Goal: Information Seeking & Learning: Learn about a topic

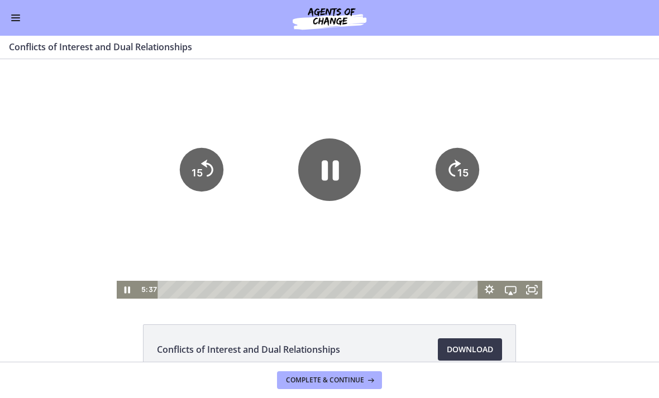
scroll to position [486, 0]
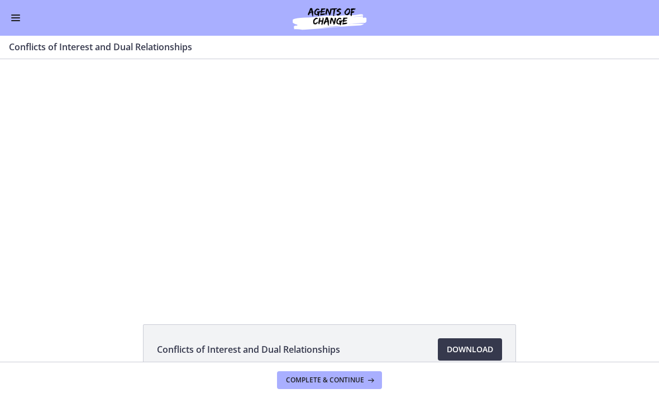
click at [376, 171] on div at bounding box center [330, 179] width 426 height 240
click at [20, 18] on button "Enable menu" at bounding box center [15, 17] width 13 height 13
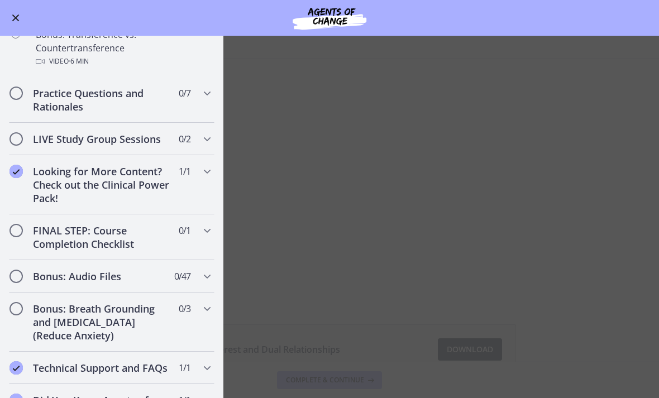
scroll to position [786, 0]
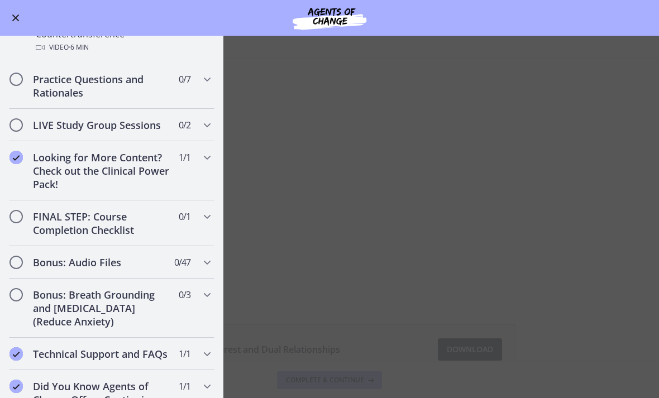
click at [28, 14] on div "Go to Dashboard" at bounding box center [329, 18] width 659 height 36
click at [13, 16] on span "Enable menu" at bounding box center [15, 18] width 7 height 7
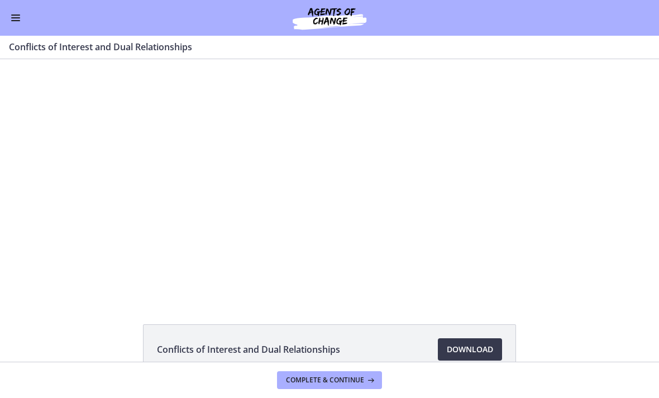
click at [322, 202] on div at bounding box center [330, 179] width 426 height 240
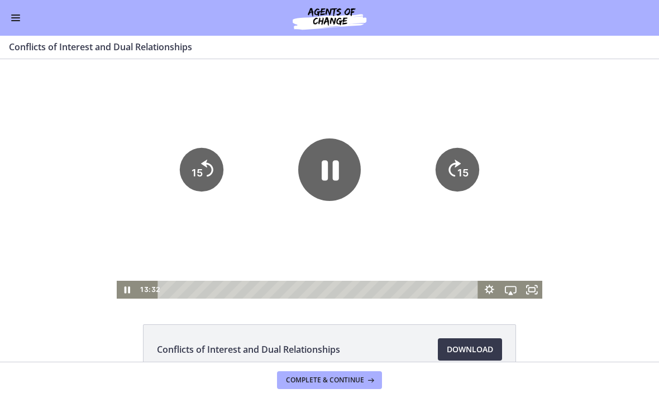
click at [321, 172] on icon "Pause" at bounding box center [329, 169] width 63 height 63
click at [125, 290] on icon "Play Video" at bounding box center [127, 290] width 21 height 18
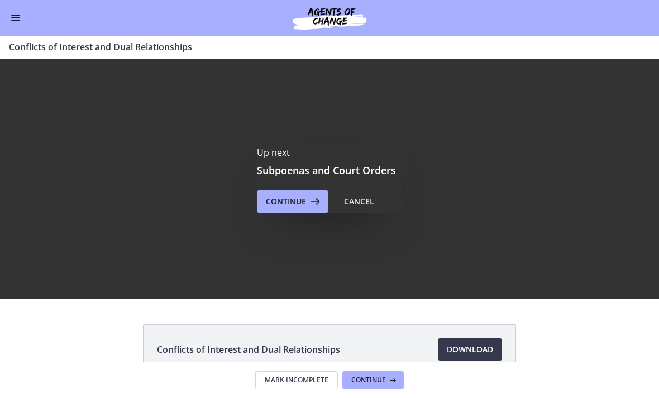
click at [279, 197] on span "Continue" at bounding box center [286, 201] width 40 height 13
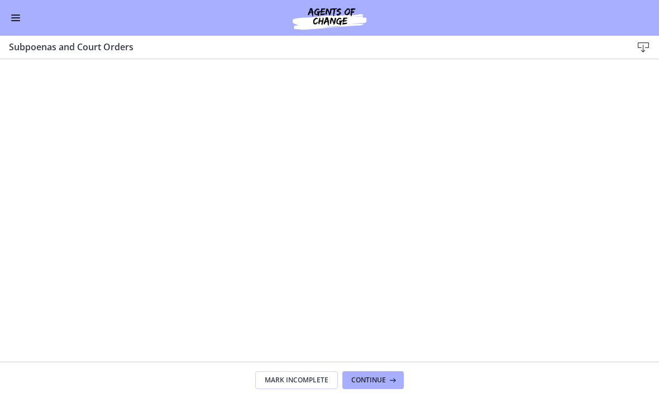
click at [18, 21] on button "Enable menu" at bounding box center [15, 17] width 13 height 13
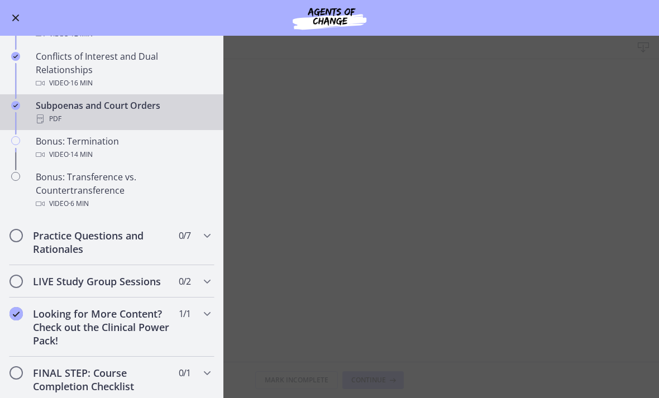
scroll to position [629, 0]
click at [17, 22] on button "Enable menu" at bounding box center [15, 17] width 13 height 13
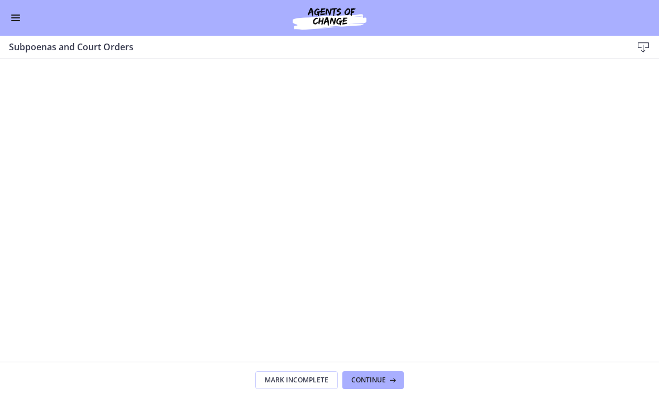
scroll to position [539, 0]
click at [360, 388] on button "Continue" at bounding box center [372, 380] width 61 height 18
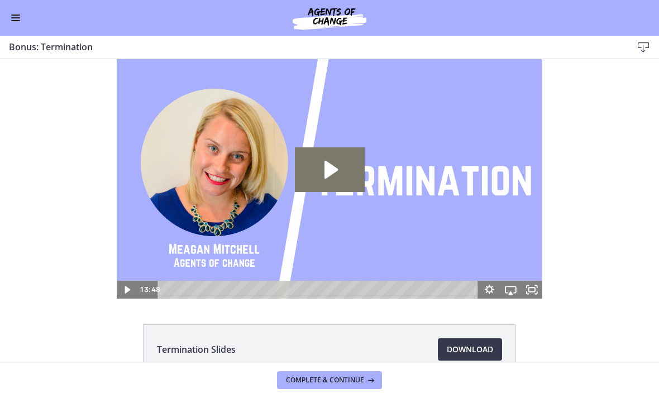
click at [323, 174] on icon "Play Video: ctfgpa58fh3s72o17vcg.mp4" at bounding box center [330, 169] width 70 height 45
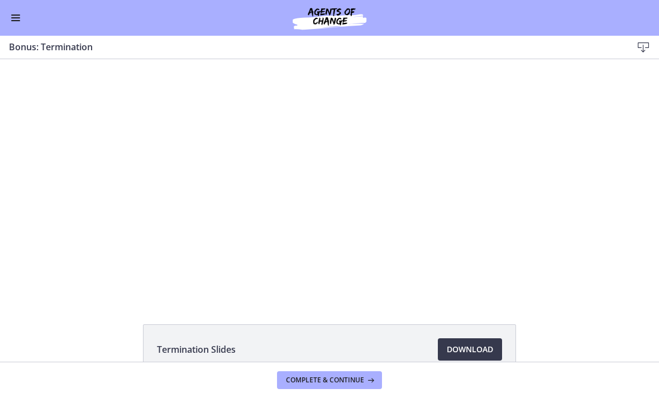
click at [21, 15] on button "Enable menu" at bounding box center [15, 17] width 13 height 13
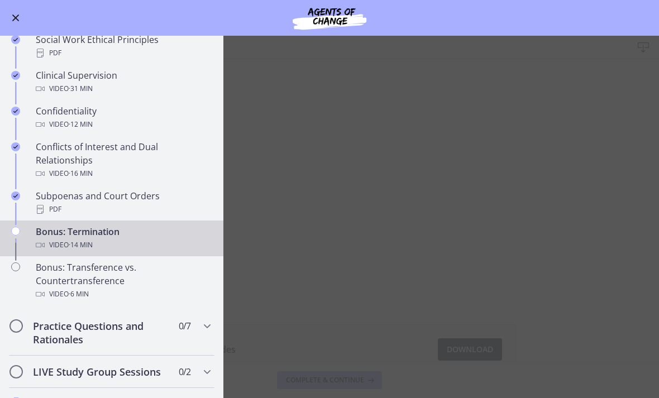
click at [22, 12] on div "Go to Dashboard" at bounding box center [329, 18] width 659 height 36
click at [18, 9] on div "Go to Dashboard" at bounding box center [329, 18] width 659 height 36
click at [28, 16] on div "Go to Dashboard" at bounding box center [329, 18] width 659 height 36
click at [11, 15] on button "Enable menu" at bounding box center [15, 17] width 13 height 13
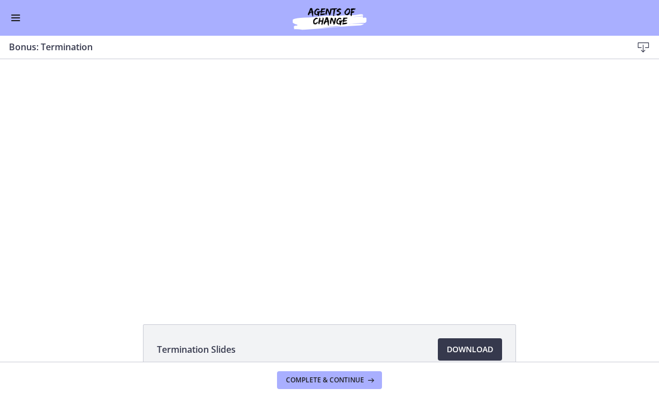
click at [303, 189] on div at bounding box center [330, 179] width 426 height 240
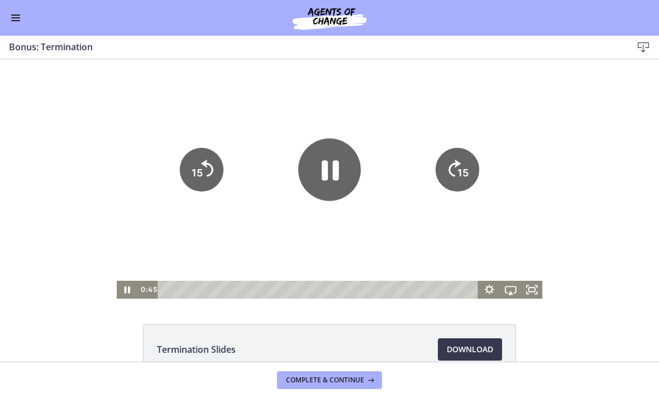
click at [323, 167] on icon "Pause" at bounding box center [330, 171] width 17 height 20
click at [330, 147] on icon "Play Video" at bounding box center [329, 170] width 70 height 70
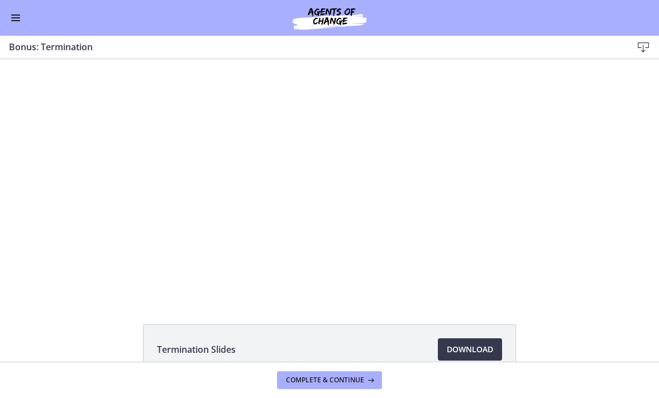
click at [221, 159] on div at bounding box center [330, 179] width 426 height 240
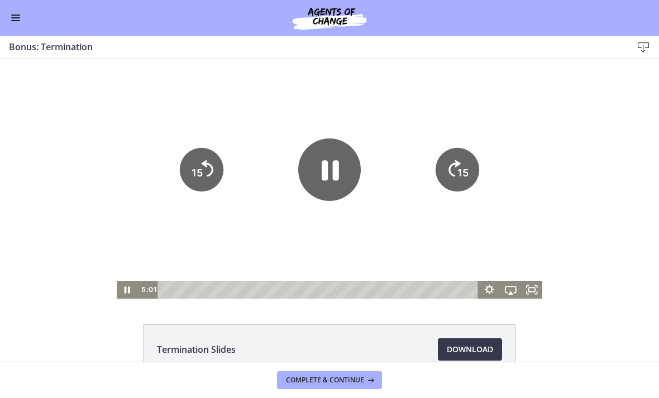
click at [190, 174] on icon "15" at bounding box center [202, 170] width 44 height 44
click at [176, 172] on div at bounding box center [330, 179] width 426 height 240
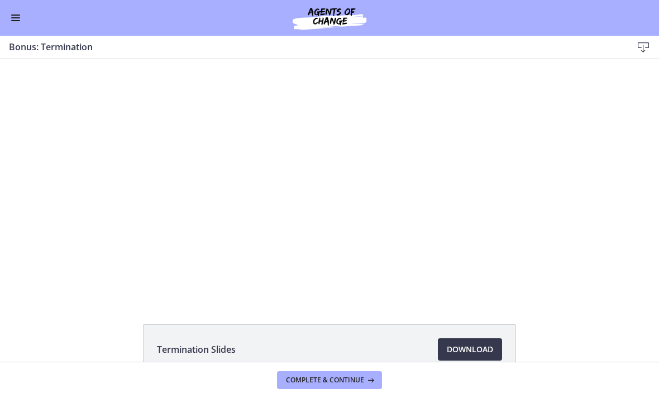
click at [179, 168] on div at bounding box center [330, 179] width 426 height 240
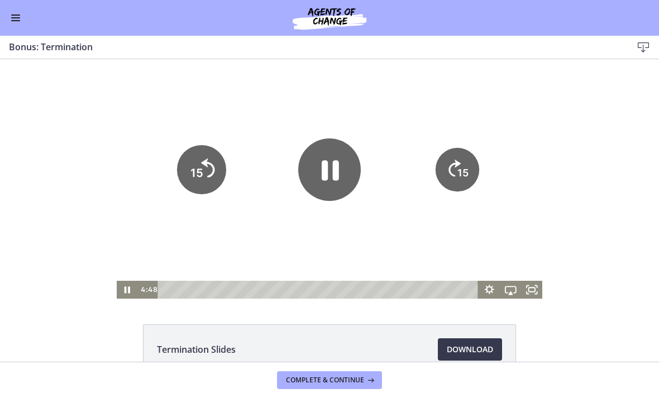
click at [194, 174] on tspan "15" at bounding box center [196, 173] width 13 height 14
click at [193, 174] on icon "15" at bounding box center [201, 169] width 49 height 49
click at [204, 169] on icon "15" at bounding box center [202, 170] width 44 height 44
click at [210, 159] on icon "15" at bounding box center [201, 131] width 55 height 55
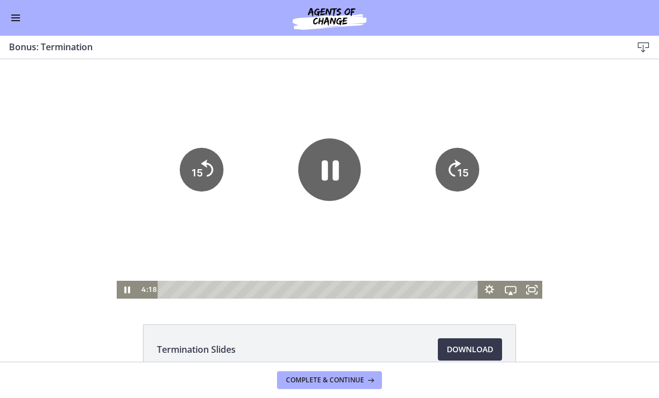
click at [209, 159] on icon "15" at bounding box center [201, 131] width 55 height 55
click at [193, 136] on tspan "15" at bounding box center [196, 135] width 14 height 15
click at [193, 135] on tspan "15" at bounding box center [196, 135] width 14 height 15
click at [193, 153] on icon "15" at bounding box center [201, 169] width 49 height 49
click at [194, 166] on tspan "15" at bounding box center [196, 173] width 13 height 14
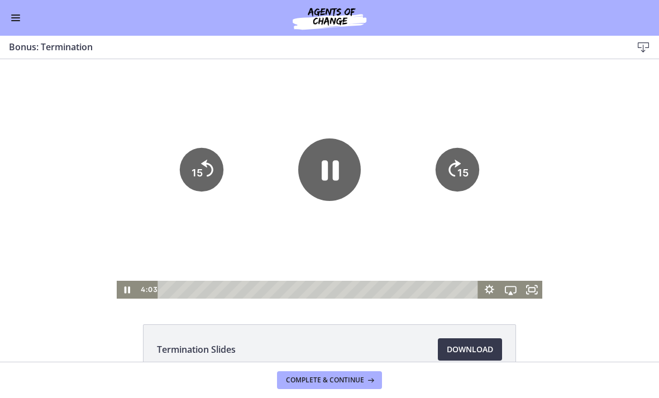
click at [193, 157] on icon "15" at bounding box center [201, 131] width 55 height 55
click at [197, 170] on icon "15" at bounding box center [202, 170] width 44 height 44
click at [196, 143] on tspan "15" at bounding box center [196, 135] width 14 height 15
click at [196, 169] on icon "15" at bounding box center [202, 170] width 44 height 44
click at [195, 159] on icon "15" at bounding box center [201, 131] width 55 height 55
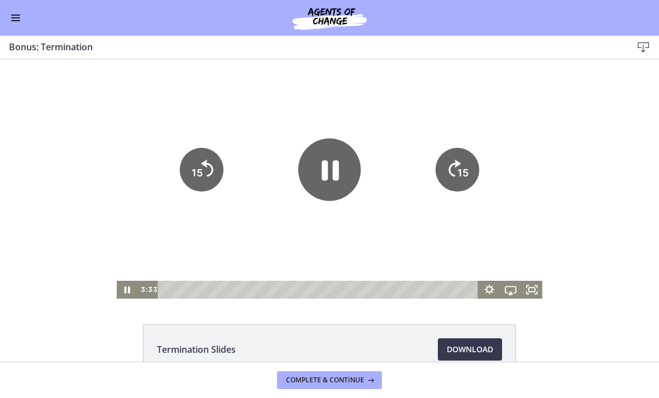
click at [193, 156] on icon "15" at bounding box center [201, 131] width 55 height 55
click at [193, 156] on icon "15" at bounding box center [202, 170] width 44 height 44
click at [185, 166] on icon "15" at bounding box center [201, 169] width 49 height 49
click at [185, 159] on icon "15" at bounding box center [201, 131] width 55 height 55
click at [193, 143] on tspan "15" at bounding box center [196, 135] width 14 height 15
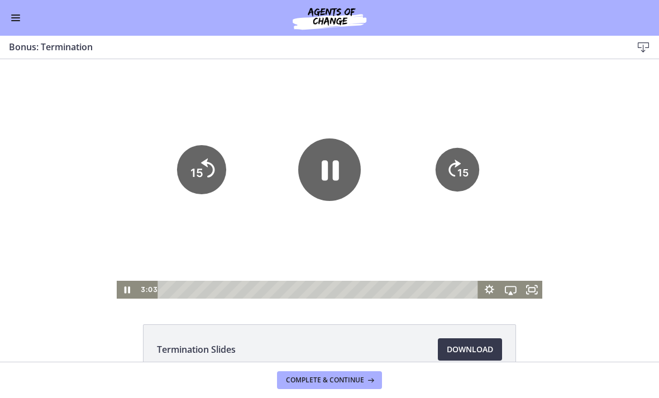
click at [193, 159] on icon "15" at bounding box center [201, 131] width 55 height 55
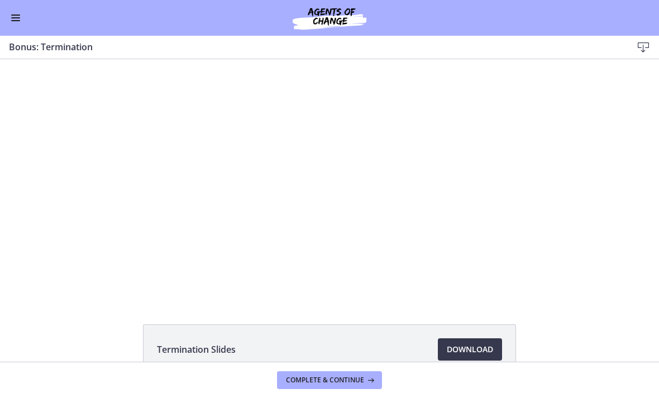
click at [241, 192] on div at bounding box center [330, 179] width 426 height 240
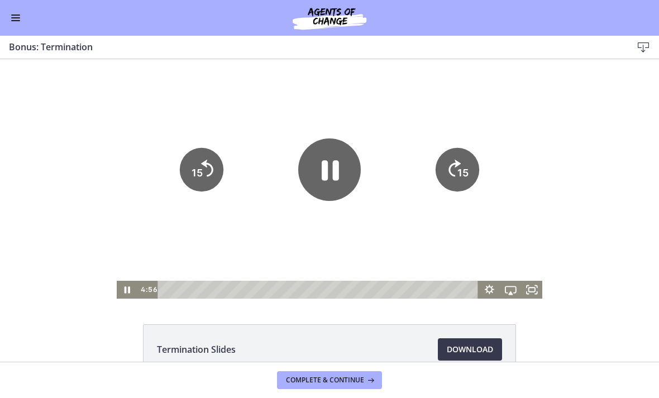
click at [171, 187] on div at bounding box center [330, 179] width 426 height 240
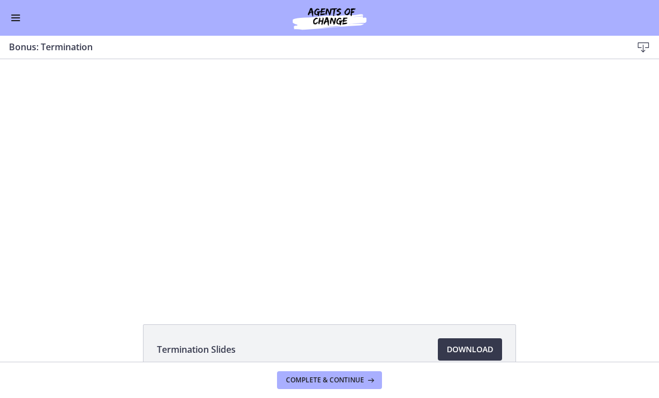
click at [211, 158] on div at bounding box center [330, 179] width 426 height 240
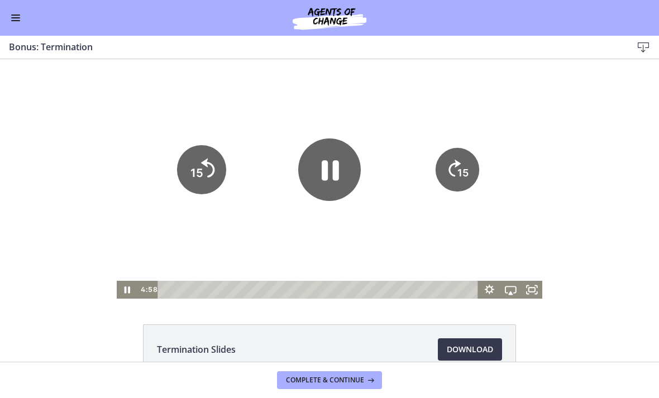
click at [197, 175] on tspan "15" at bounding box center [196, 173] width 13 height 14
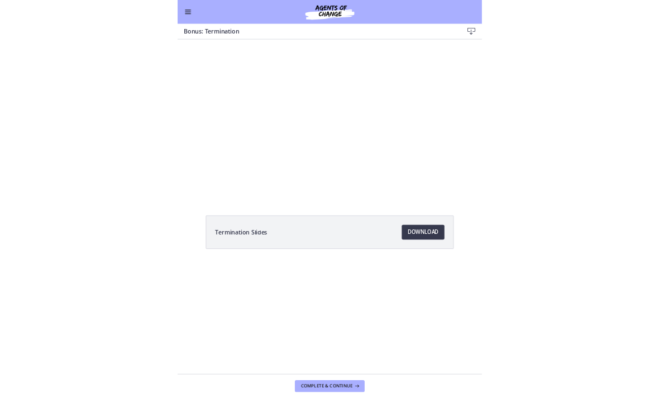
scroll to position [616, 0]
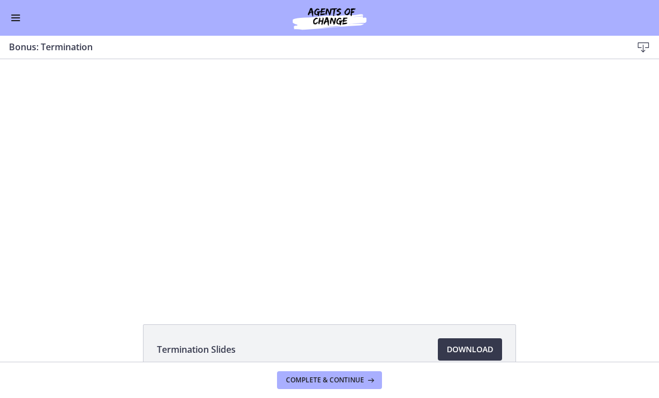
click at [331, 167] on div at bounding box center [330, 179] width 426 height 240
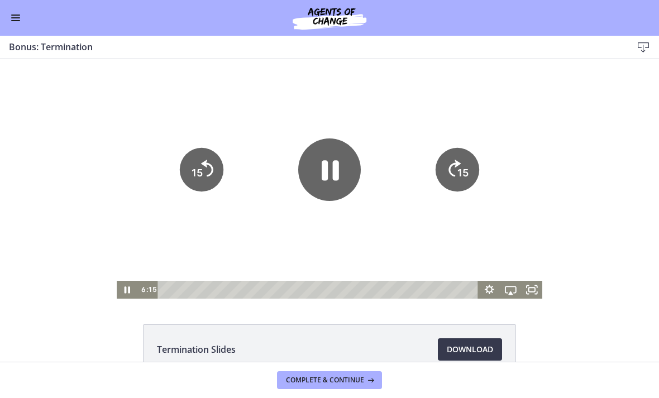
click at [331, 167] on icon "Pause" at bounding box center [329, 169] width 63 height 63
click at [122, 282] on icon "Play Video" at bounding box center [127, 290] width 21 height 18
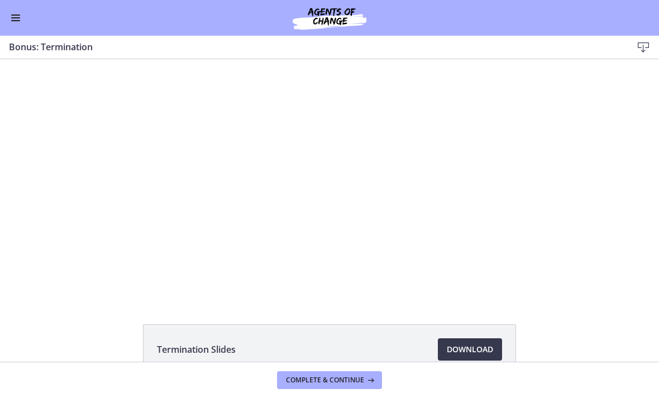
click at [343, 171] on div at bounding box center [330, 179] width 426 height 240
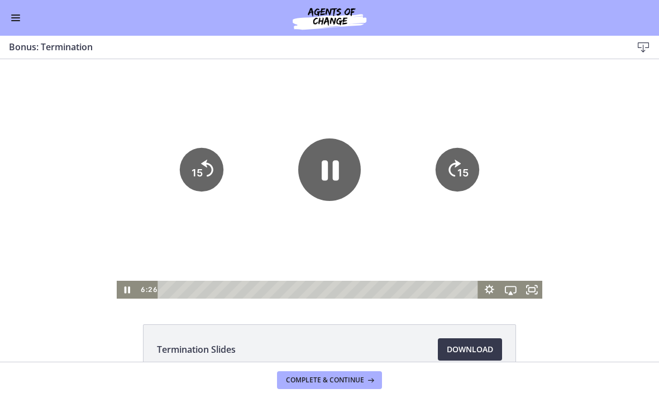
click at [320, 166] on icon "Pause" at bounding box center [329, 169] width 63 height 63
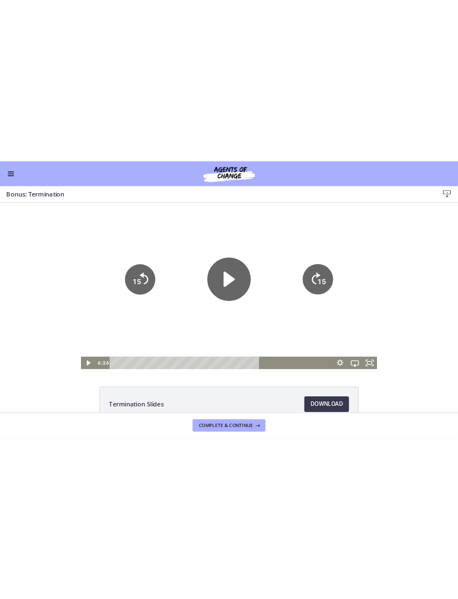
scroll to position [539, 0]
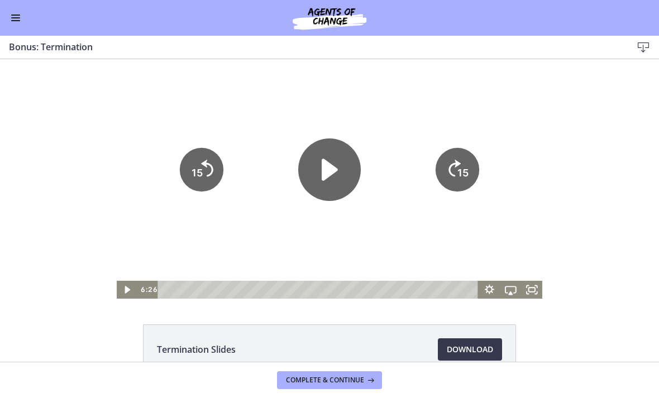
click at [117, 291] on icon "Play Video" at bounding box center [127, 290] width 21 height 18
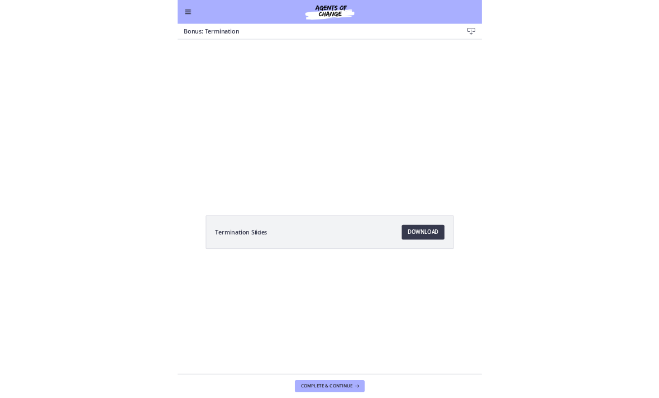
scroll to position [616, 0]
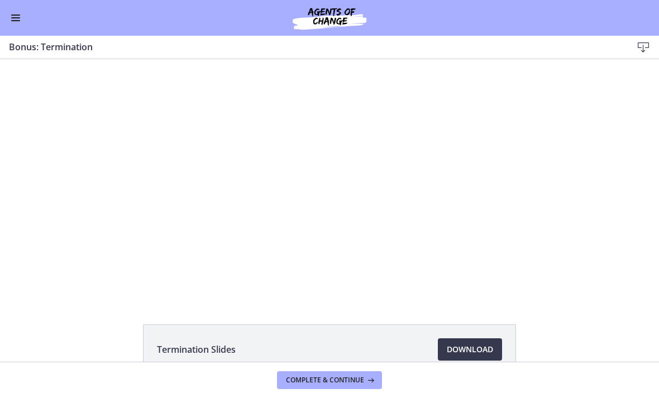
click at [349, 167] on div at bounding box center [330, 179] width 426 height 240
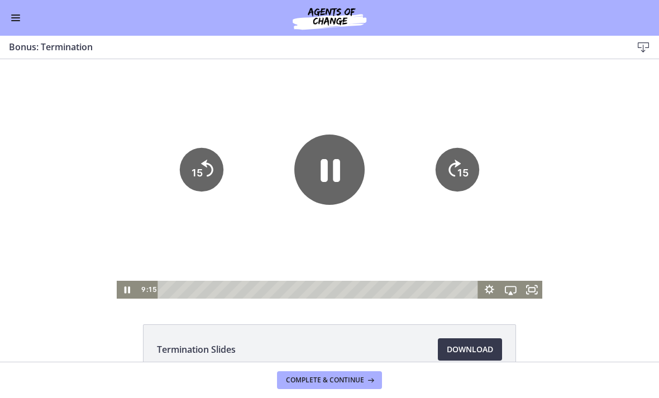
click at [338, 164] on icon "Pause" at bounding box center [331, 171] width 20 height 23
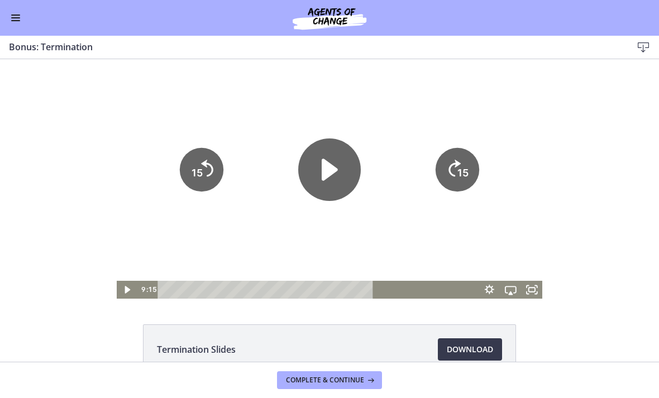
scroll to position [539, 0]
click at [309, 185] on icon "Play Video" at bounding box center [329, 169] width 63 height 63
click at [333, 174] on icon "Pause" at bounding box center [330, 171] width 17 height 20
click at [128, 292] on icon "Play Video" at bounding box center [127, 290] width 21 height 18
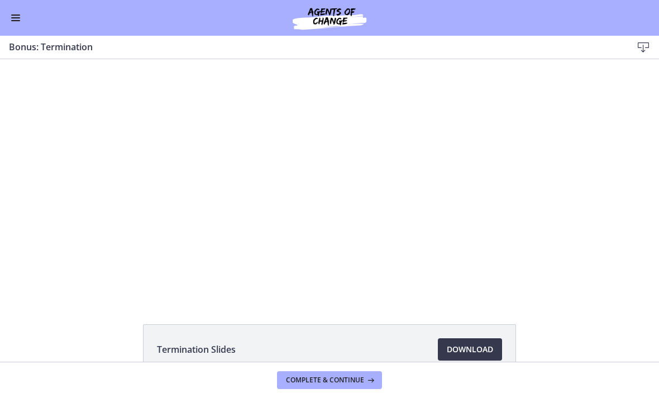
click at [310, 160] on div at bounding box center [330, 179] width 426 height 240
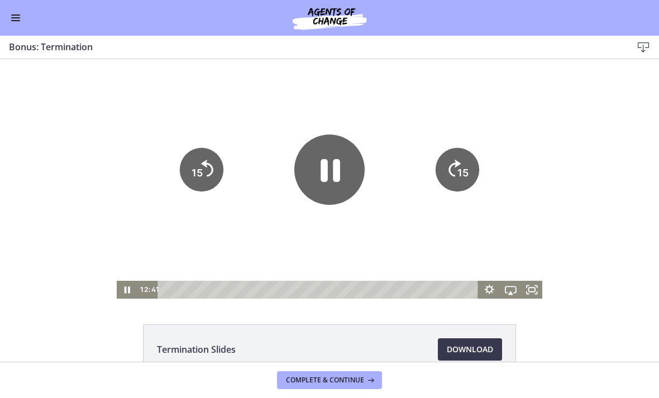
click at [343, 155] on icon "Pause" at bounding box center [329, 170] width 70 height 70
click at [17, 21] on button "Enable menu" at bounding box center [15, 17] width 13 height 13
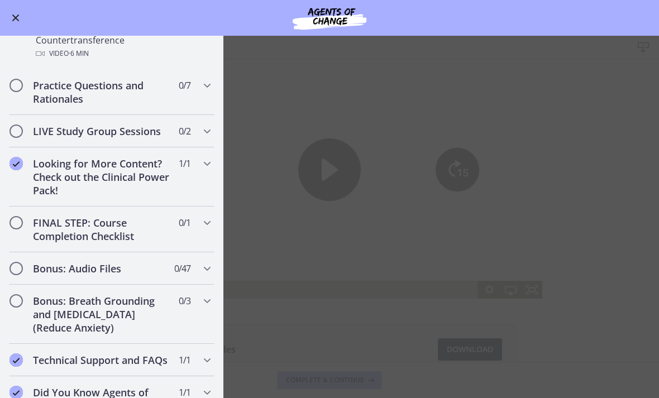
scroll to position [784, 0]
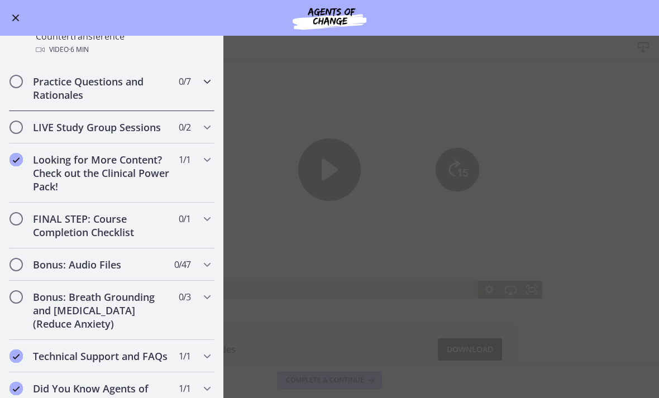
click at [188, 84] on span "0 / 7 Completed" at bounding box center [185, 81] width 12 height 13
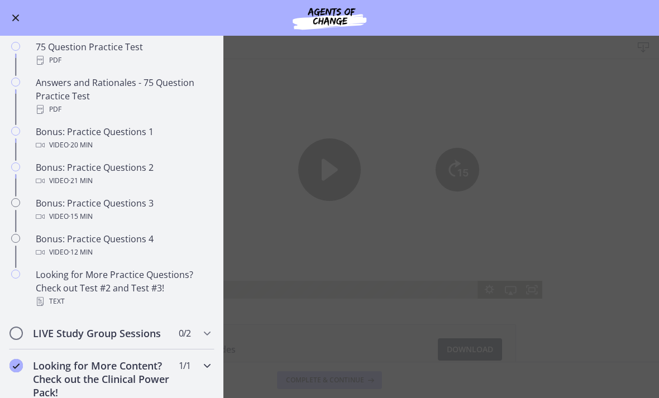
click at [54, 375] on h2 "Looking for More Content? Check out the Clinical Power Pack!" at bounding box center [101, 379] width 136 height 40
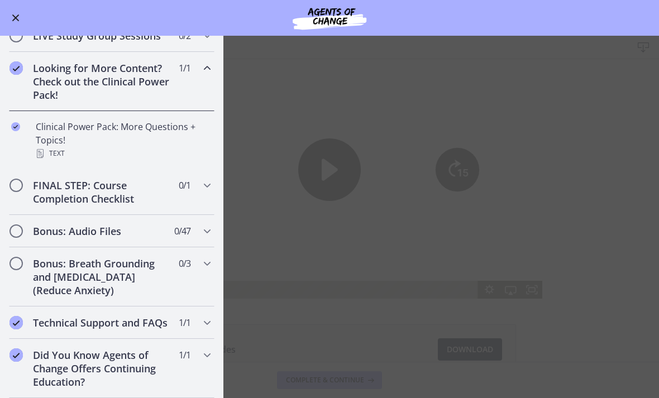
scroll to position [518, 0]
click at [211, 225] on icon "Chapters" at bounding box center [206, 230] width 13 height 13
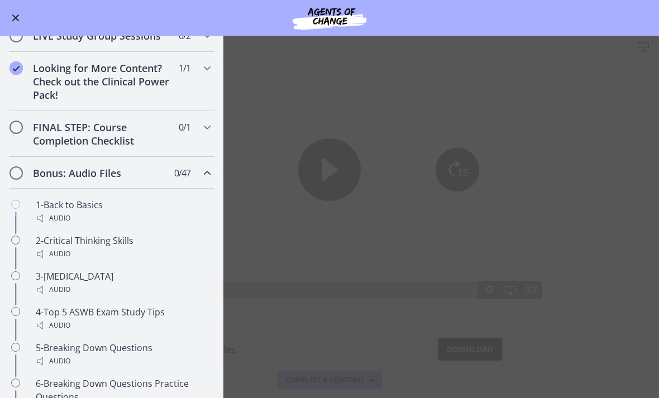
click at [202, 232] on link "2-Critical Thinking Skills Audio" at bounding box center [111, 248] width 223 height 36
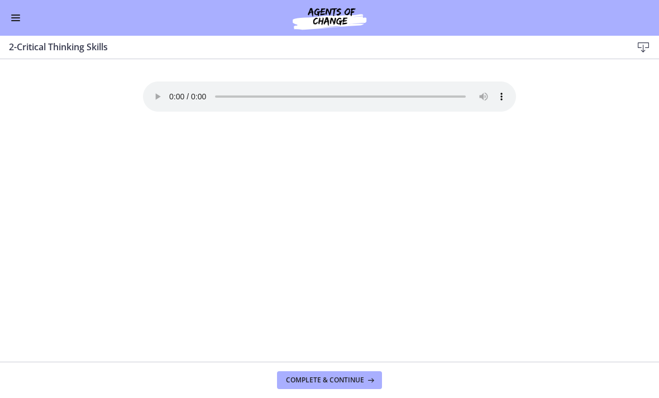
click at [16, 21] on span "Enable menu" at bounding box center [15, 20] width 9 height 1
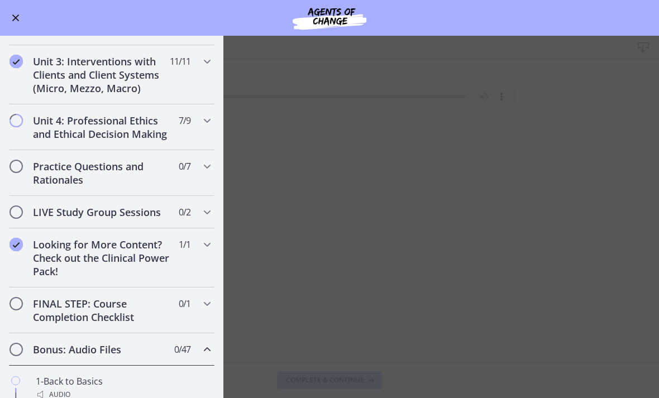
scroll to position [336, 0]
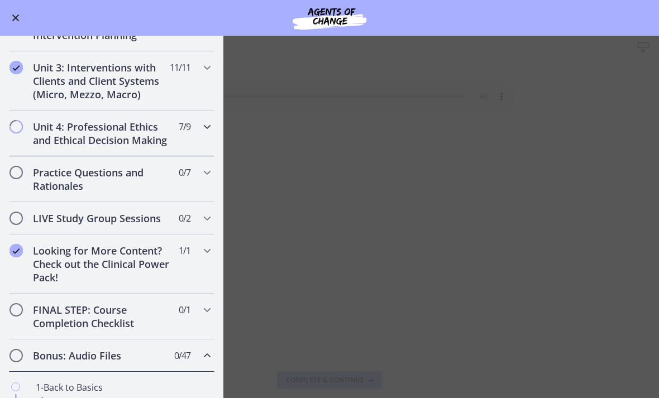
click at [202, 128] on icon "Chapters" at bounding box center [206, 126] width 13 height 13
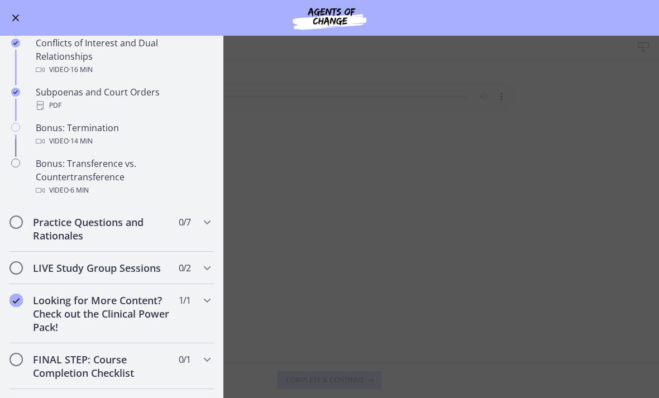
scroll to position [644, 0]
click at [133, 132] on div "Bonus: Termination Video · 14 min" at bounding box center [123, 134] width 174 height 27
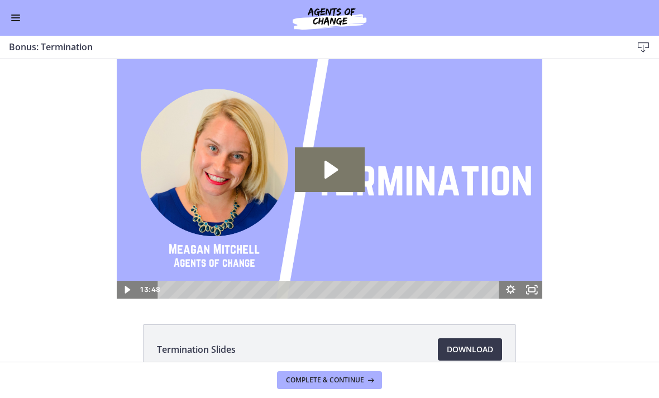
click at [335, 159] on icon "Play Video: ctfgpa58fh3s72o17vcg.mp4" at bounding box center [330, 169] width 70 height 45
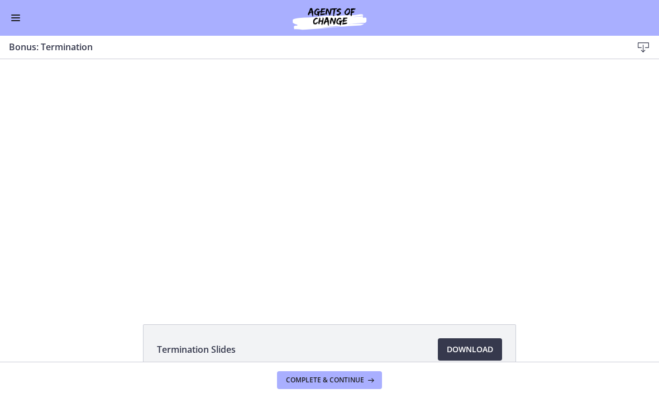
click at [305, 176] on div at bounding box center [330, 179] width 426 height 240
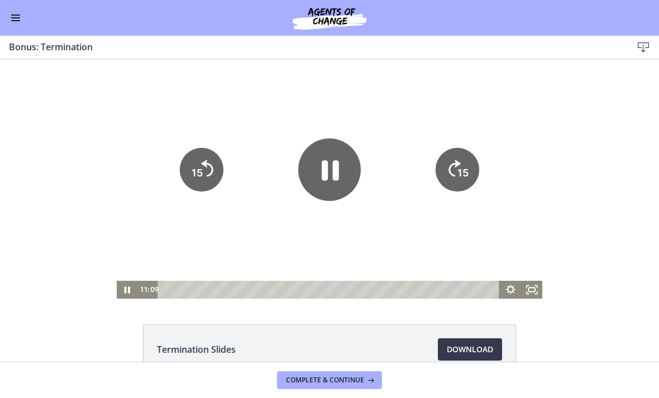
click at [316, 164] on icon "Pause" at bounding box center [329, 169] width 63 height 63
click at [336, 159] on icon "Play Video" at bounding box center [329, 169] width 63 height 63
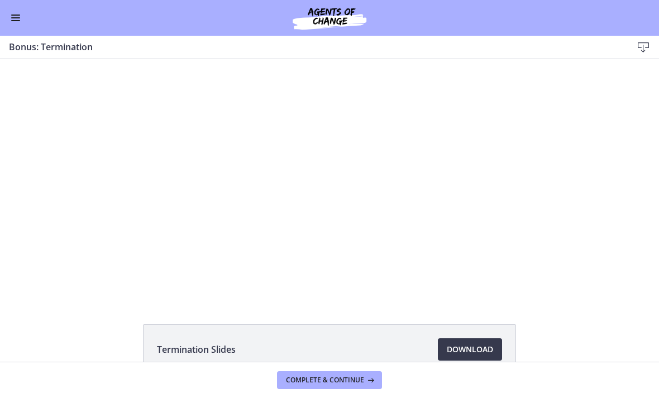
click at [323, 151] on div at bounding box center [330, 179] width 426 height 240
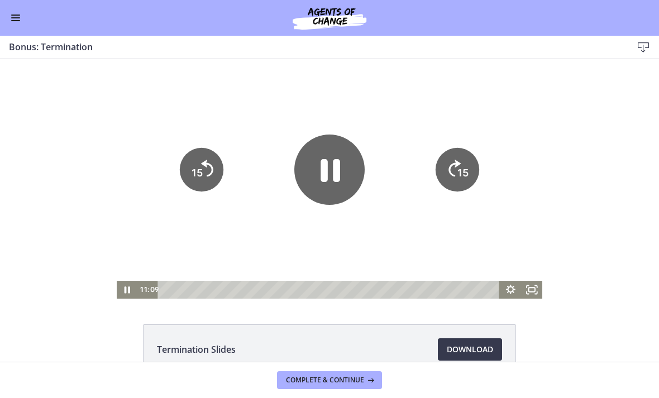
click at [329, 152] on icon "Pause" at bounding box center [329, 170] width 70 height 70
click at [475, 175] on icon "15" at bounding box center [458, 170] width 44 height 44
click at [198, 185] on icon "15" at bounding box center [202, 170] width 44 height 44
click at [341, 179] on icon "Play Video" at bounding box center [329, 169] width 63 height 63
click at [332, 168] on icon "Pause" at bounding box center [329, 169] width 63 height 63
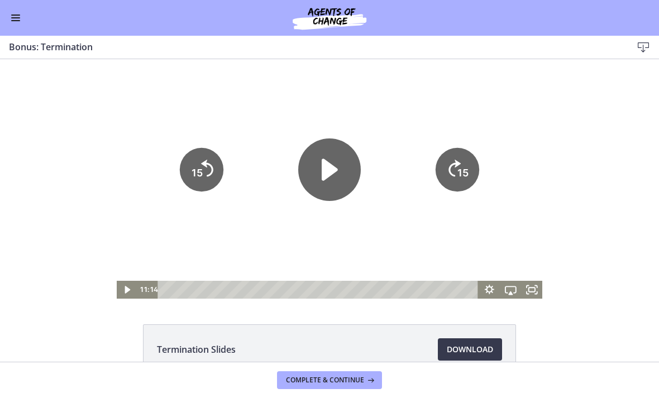
click at [114, 299] on div "Termination Slides Download Opens in a new window" at bounding box center [329, 210] width 659 height 303
click at [128, 290] on icon "Play Video" at bounding box center [128, 289] width 7 height 9
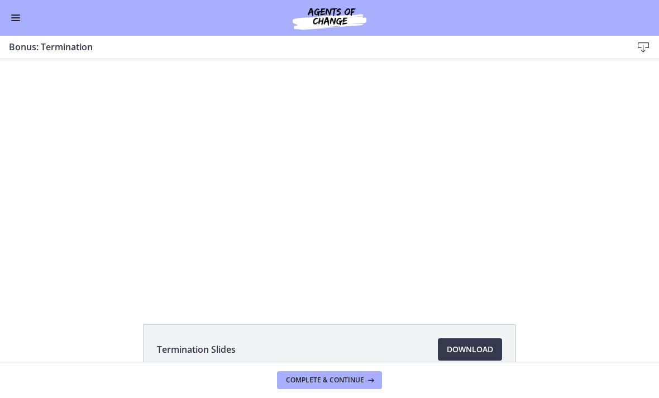
click at [423, 168] on div at bounding box center [330, 179] width 426 height 240
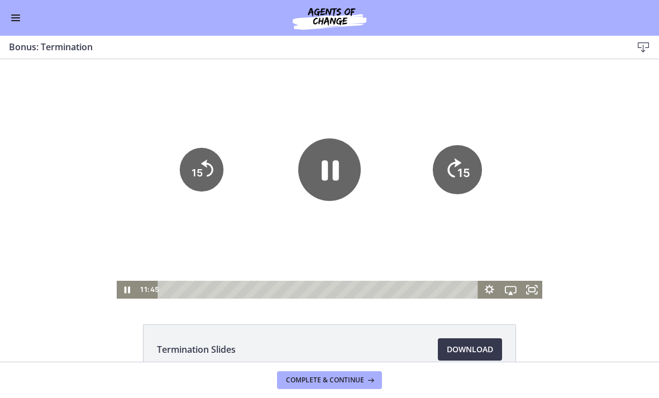
click at [446, 177] on icon "15" at bounding box center [457, 169] width 49 height 49
click at [446, 176] on icon "15" at bounding box center [457, 169] width 49 height 49
click at [459, 159] on icon "15" at bounding box center [457, 131] width 55 height 55
click at [460, 166] on icon "15" at bounding box center [458, 170] width 44 height 44
click at [459, 168] on icon "15" at bounding box center [458, 170] width 44 height 44
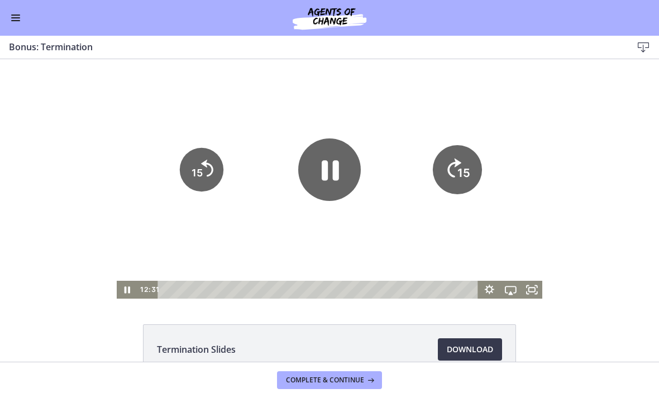
click at [457, 168] on icon "Skip ahead 15 seconds" at bounding box center [454, 168] width 14 height 19
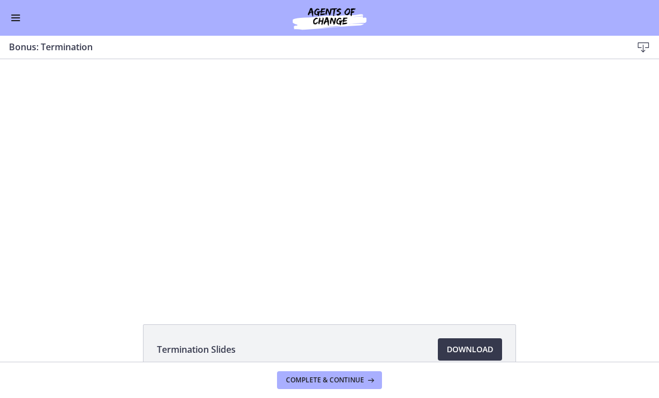
click at [448, 154] on div at bounding box center [330, 179] width 426 height 240
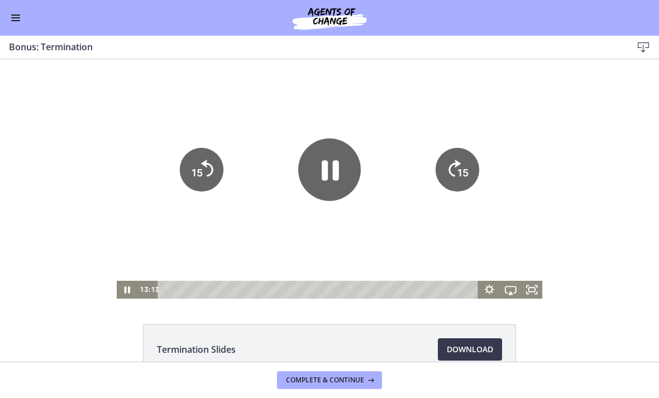
click at [492, 160] on div at bounding box center [330, 179] width 426 height 240
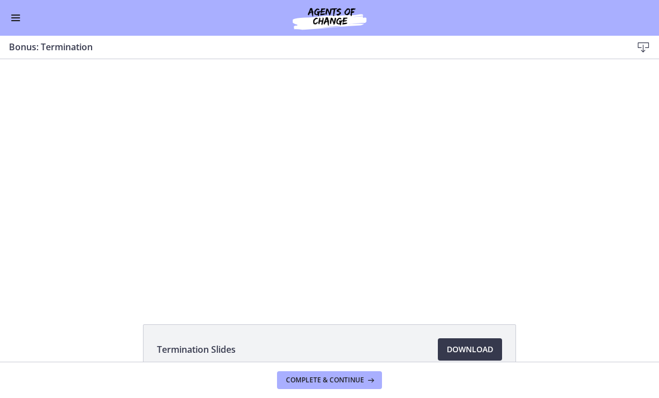
click at [485, 158] on div at bounding box center [330, 179] width 426 height 240
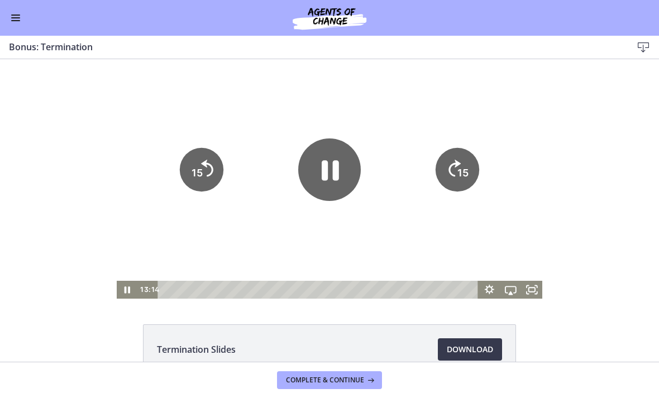
click at [34, 10] on div "Go to Dashboard" at bounding box center [329, 18] width 659 height 36
click at [16, 13] on button "Enable menu" at bounding box center [15, 17] width 13 height 13
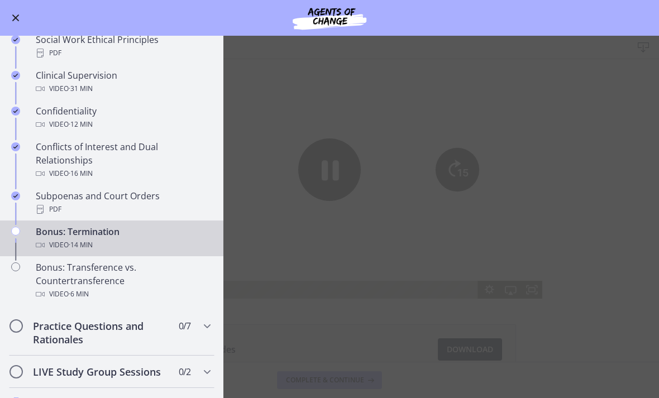
click at [16, 22] on button "Enable menu" at bounding box center [15, 17] width 13 height 13
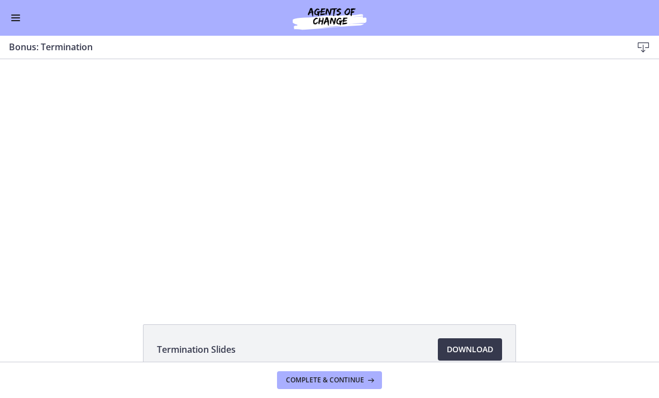
click at [365, 188] on div at bounding box center [330, 179] width 426 height 240
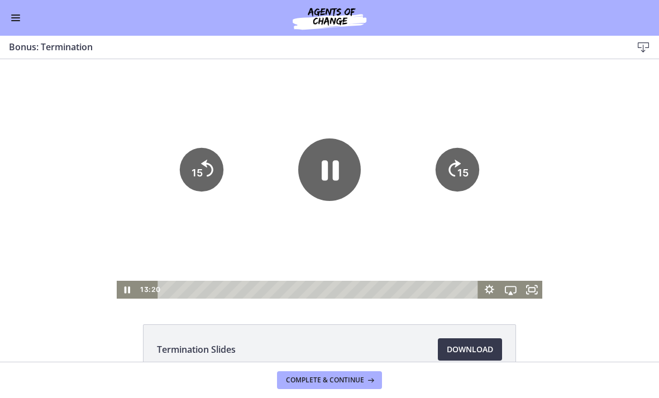
click at [316, 379] on span "Complete & continue" at bounding box center [325, 380] width 78 height 9
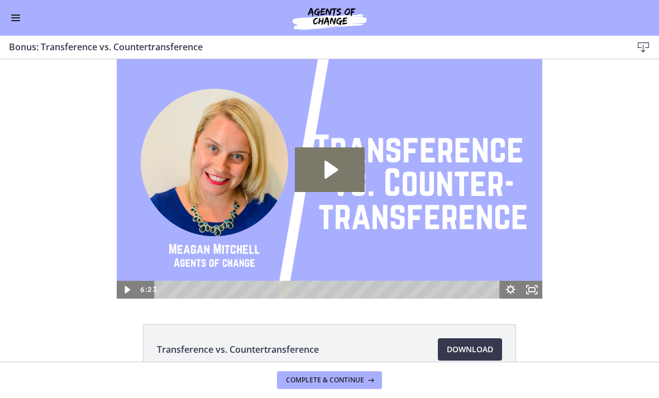
click at [352, 172] on icon "Play Video: ctfgtlmqvn4c72r5t72g.mp4" at bounding box center [330, 169] width 70 height 45
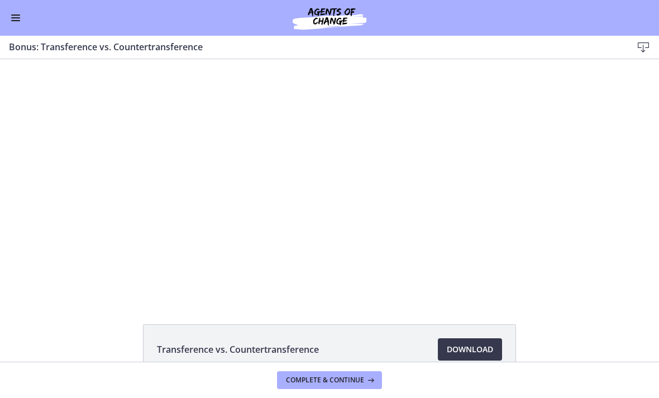
click at [17, 15] on span "Enable menu" at bounding box center [15, 15] width 9 height 1
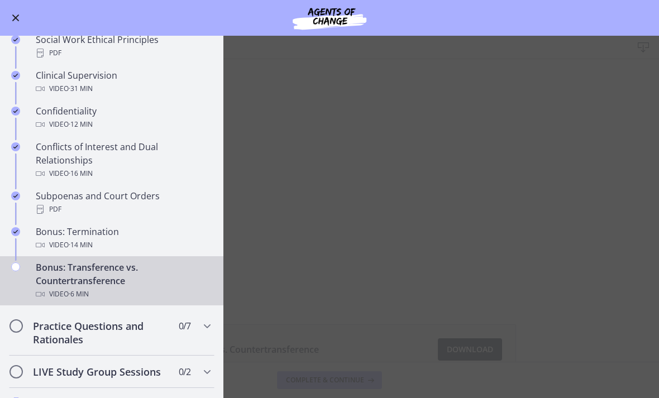
click at [11, 12] on button "Enable menu" at bounding box center [15, 17] width 13 height 13
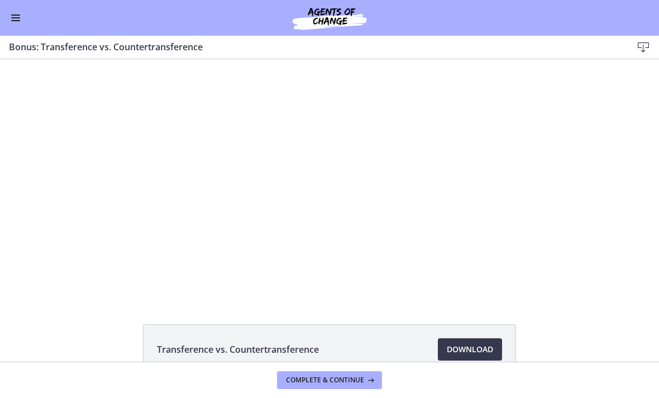
click at [320, 154] on div at bounding box center [330, 179] width 426 height 240
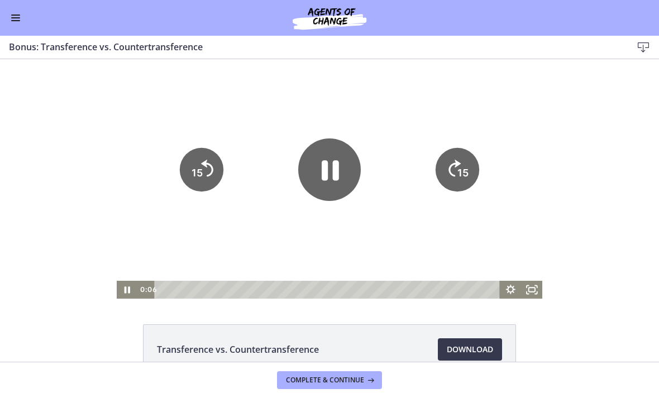
click at [9, 16] on button "Enable menu" at bounding box center [15, 17] width 13 height 13
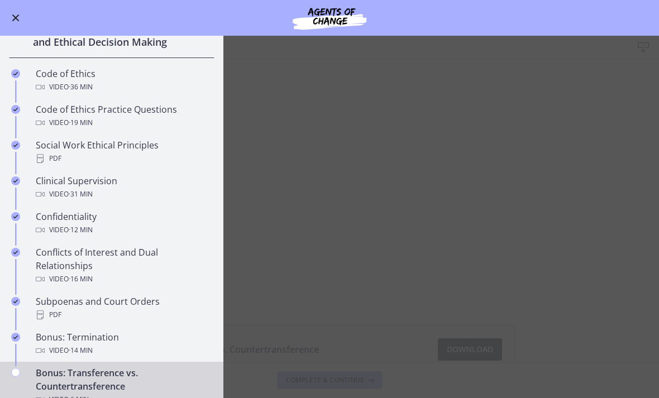
scroll to position [364, 0]
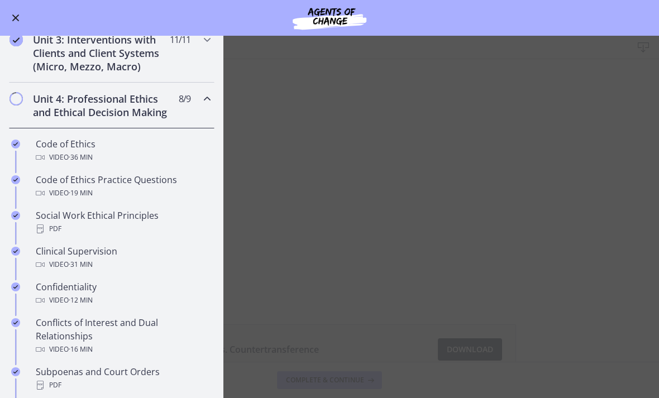
click at [202, 99] on icon "Chapters" at bounding box center [206, 98] width 13 height 13
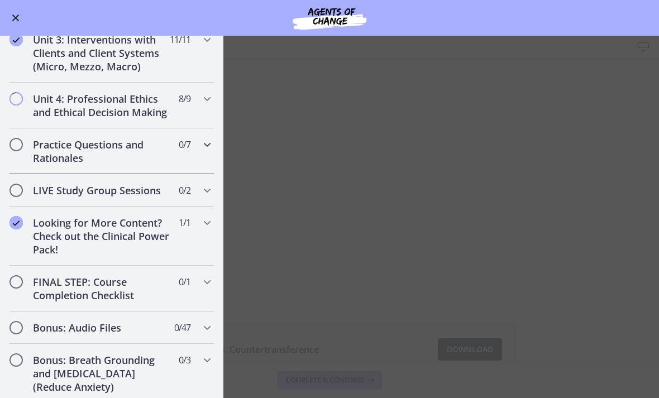
click at [195, 150] on div "Practice Questions and Rationales 0 / 7 Completed" at bounding box center [111, 151] width 205 height 46
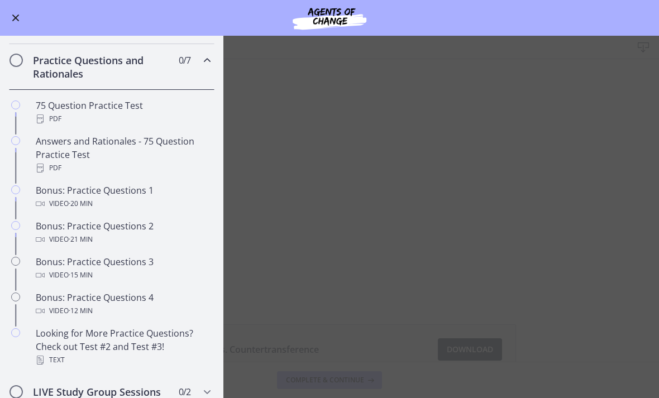
scroll to position [457, 0]
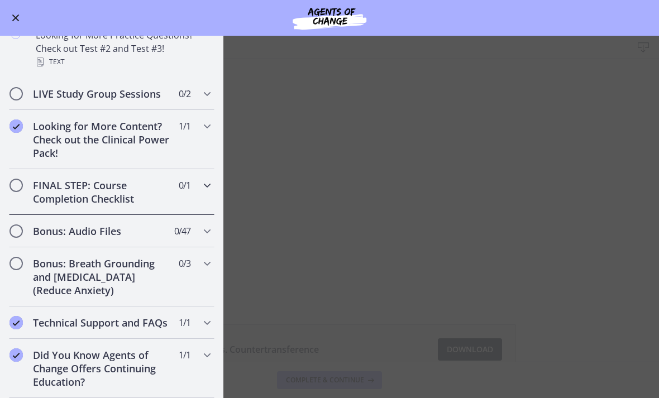
click at [208, 185] on icon "Chapters" at bounding box center [206, 185] width 13 height 13
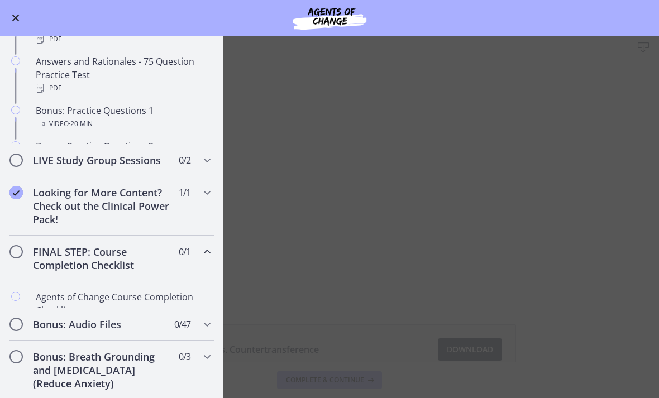
scroll to position [518, 0]
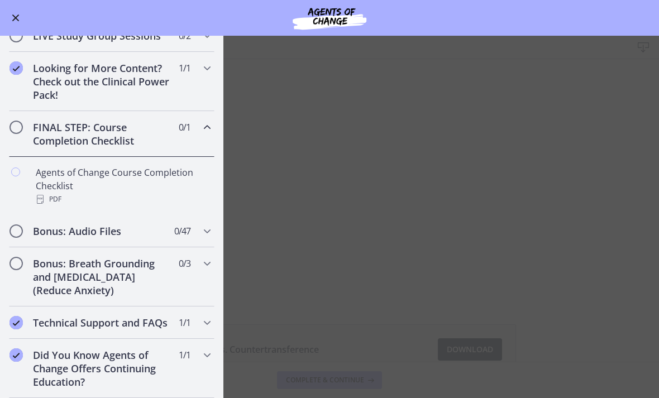
click at [210, 126] on icon "Chapters" at bounding box center [206, 127] width 13 height 13
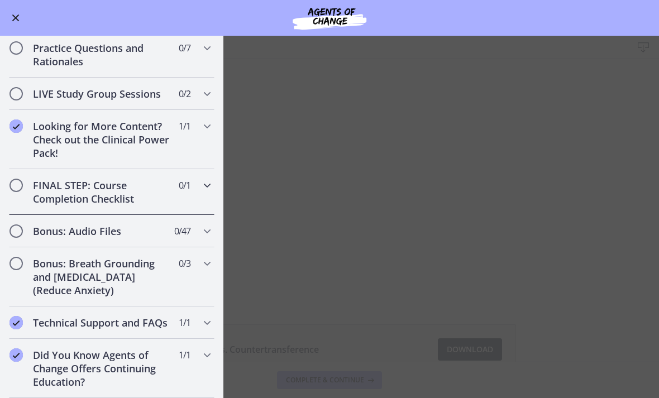
scroll to position [460, 0]
click at [208, 232] on icon "Chapters" at bounding box center [206, 230] width 13 height 13
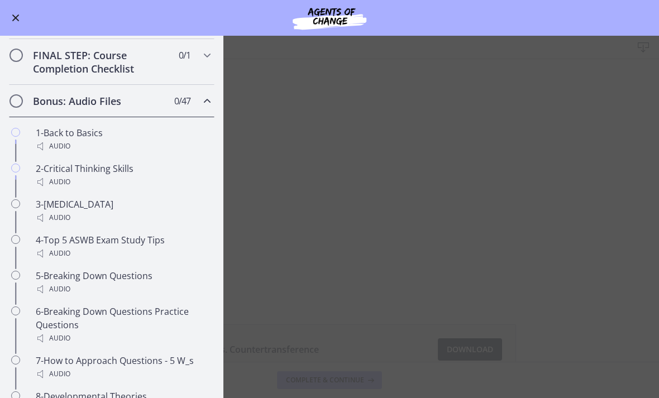
click at [199, 105] on div "Bonus: Audio Files 0 / 47 Completed" at bounding box center [111, 101] width 205 height 32
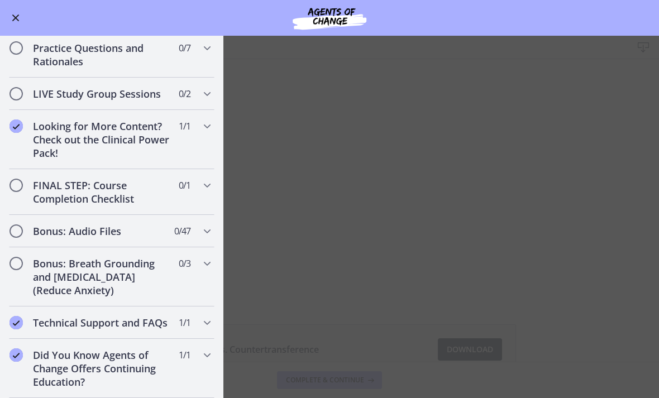
click at [12, 18] on span "Enable menu" at bounding box center [15, 17] width 9 height 1
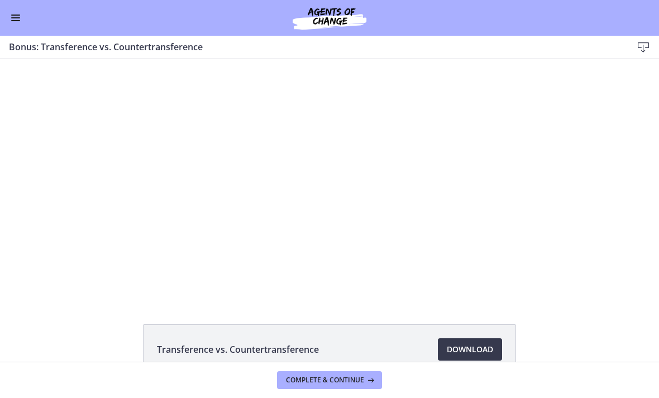
click at [325, 172] on div at bounding box center [330, 179] width 426 height 240
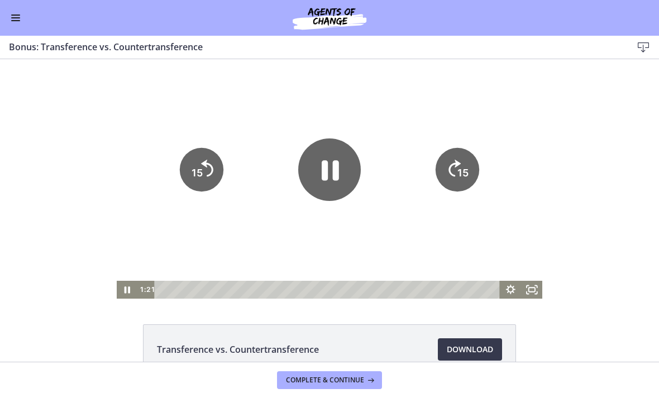
click at [308, 171] on icon "Pause" at bounding box center [329, 169] width 63 height 63
click at [126, 290] on icon "Play Video" at bounding box center [128, 289] width 7 height 9
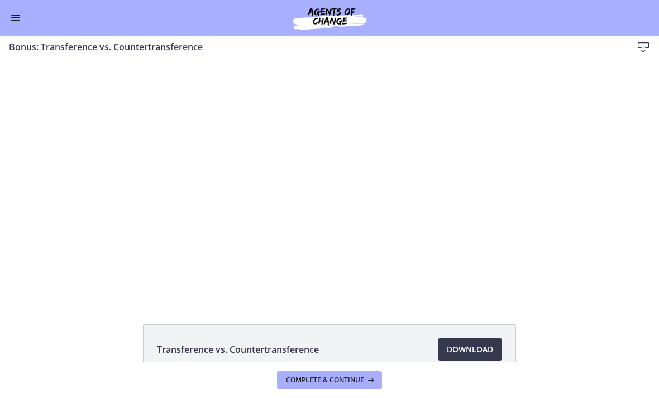
click at [262, 216] on div at bounding box center [330, 179] width 426 height 240
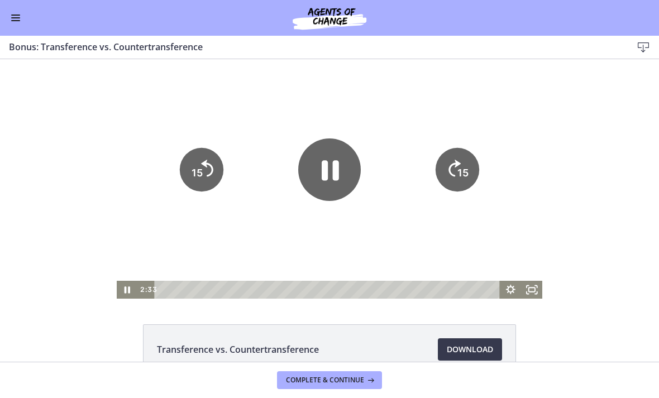
click at [333, 165] on icon "Pause" at bounding box center [330, 171] width 17 height 20
click at [112, 301] on div "Transference vs. Countertransference Download Opens in a new window" at bounding box center [329, 210] width 659 height 303
click at [126, 283] on icon "Play Video" at bounding box center [127, 290] width 21 height 18
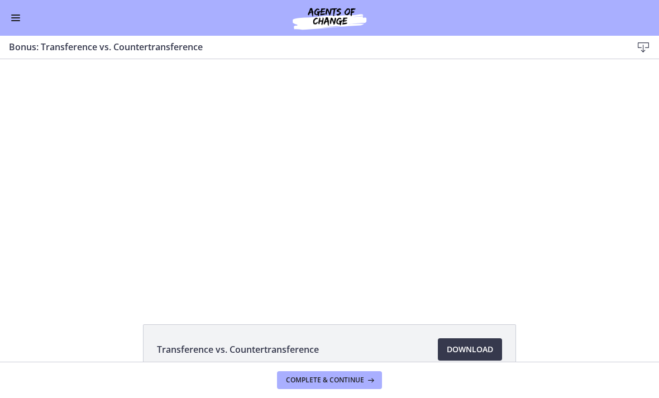
click at [162, 251] on div at bounding box center [330, 179] width 426 height 240
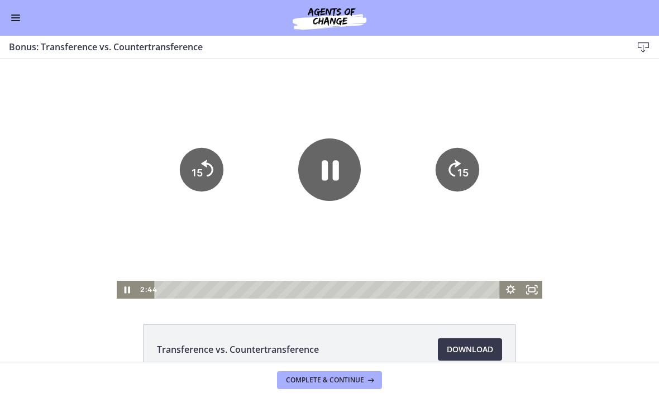
click at [147, 291] on div "2:44" at bounding box center [319, 290] width 362 height 18
click at [123, 295] on icon "Pause" at bounding box center [127, 290] width 21 height 18
click at [128, 297] on icon "Play Video" at bounding box center [127, 290] width 21 height 18
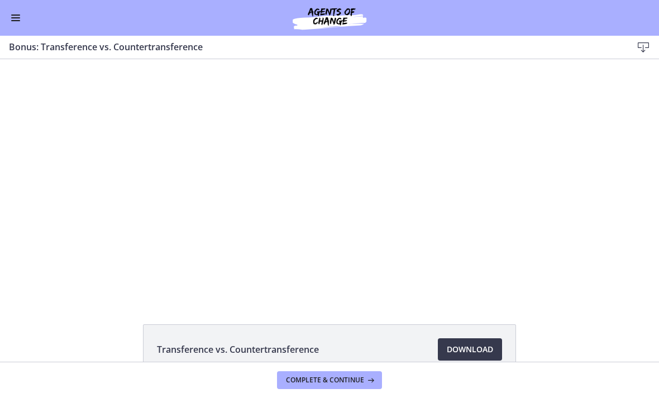
click at [333, 186] on div at bounding box center [330, 179] width 426 height 240
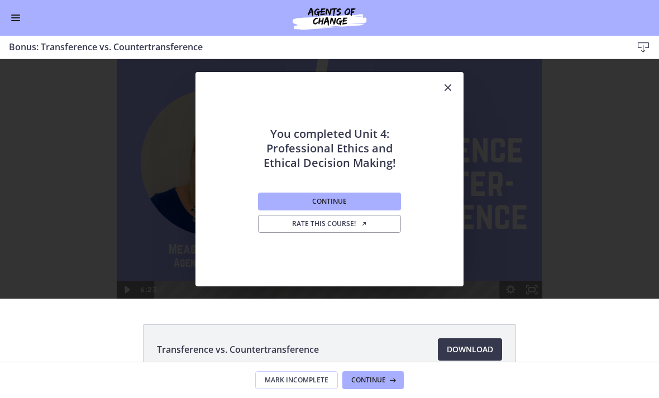
scroll to position [0, 0]
click at [341, 204] on span "Continue" at bounding box center [329, 201] width 35 height 9
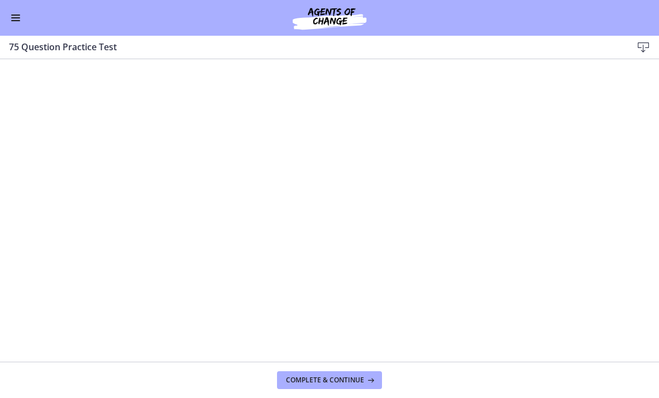
click at [18, 13] on button "Enable menu" at bounding box center [15, 17] width 13 height 13
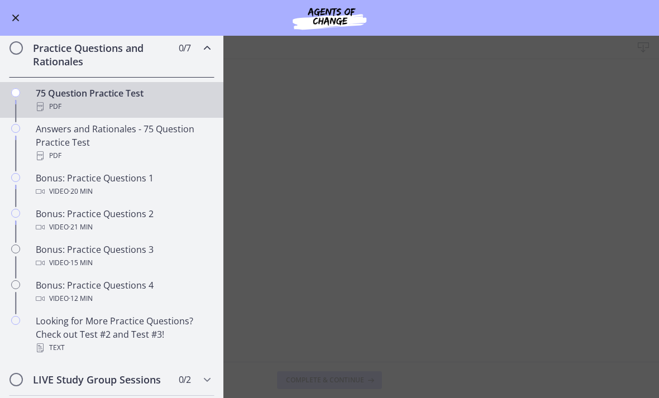
click at [133, 176] on div "Bonus: Practice Questions 1 Video · 20 min" at bounding box center [123, 184] width 174 height 27
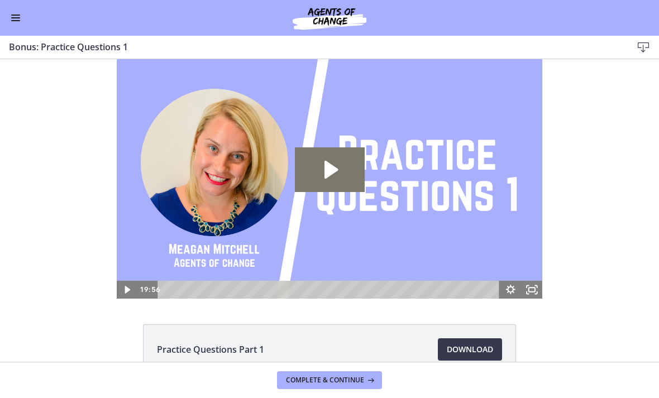
click at [341, 157] on icon "Play Video: cls5cv0rkbac72sj77ig.mp4" at bounding box center [330, 169] width 70 height 45
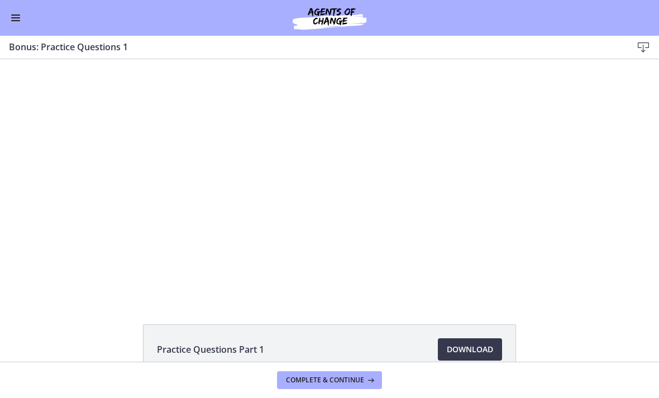
click at [18, 7] on div "Go to Dashboard" at bounding box center [329, 18] width 659 height 36
click at [20, 17] on button "Enable menu" at bounding box center [15, 17] width 13 height 13
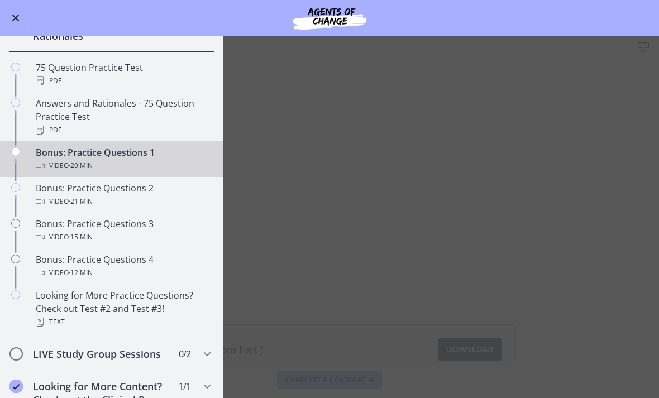
scroll to position [497, 0]
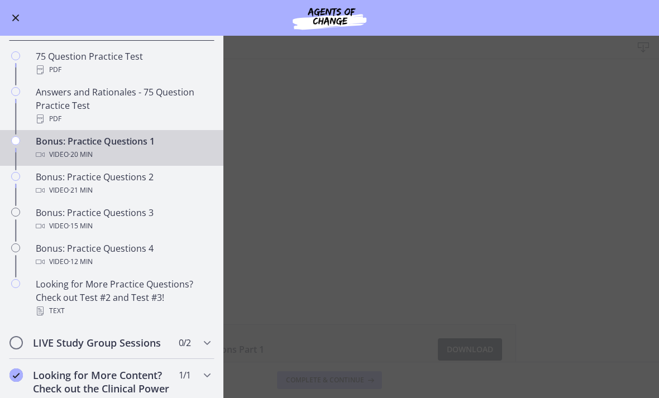
click at [19, 19] on button "Enable menu" at bounding box center [15, 17] width 13 height 13
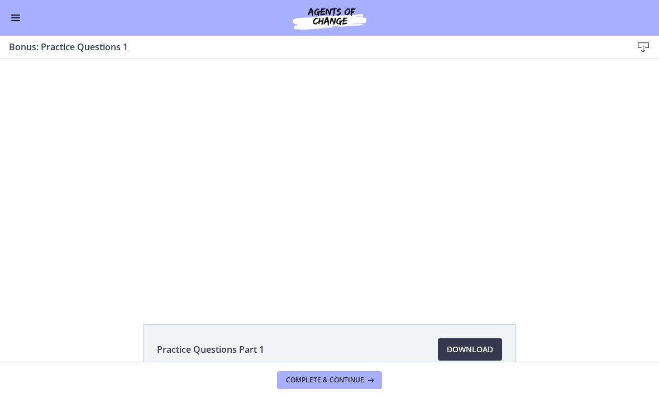
click at [331, 170] on div at bounding box center [330, 179] width 426 height 240
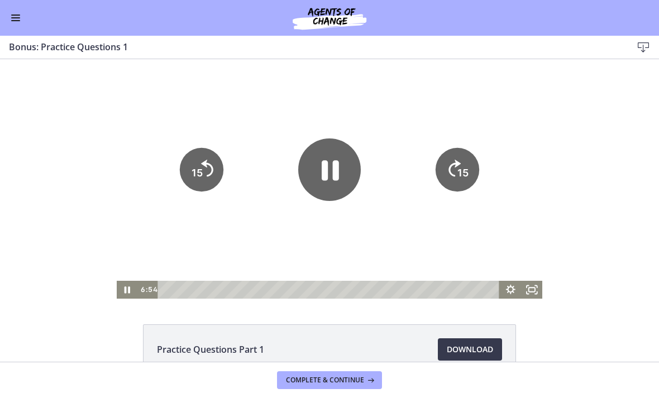
click at [331, 170] on icon "Pause" at bounding box center [329, 169] width 63 height 63
click at [137, 288] on icon "Play Video" at bounding box center [127, 290] width 21 height 18
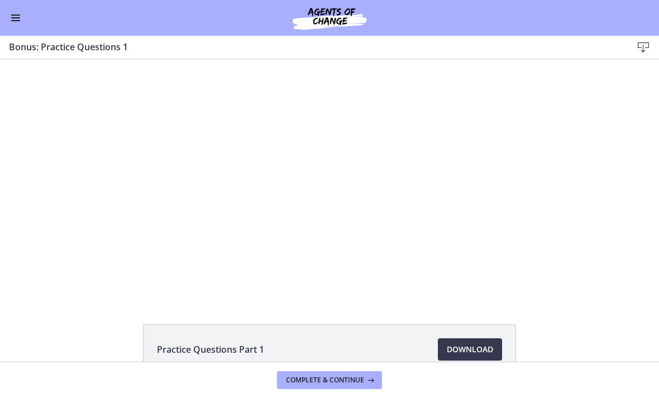
click at [226, 170] on div at bounding box center [330, 179] width 426 height 240
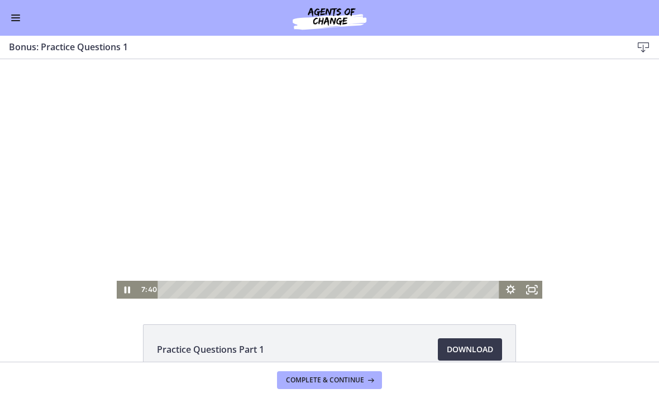
click at [198, 160] on icon "15" at bounding box center [202, 170] width 44 height 44
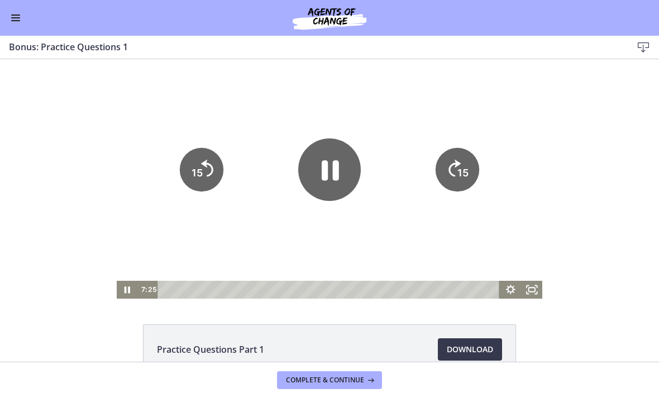
click at [195, 159] on icon "15" at bounding box center [201, 131] width 55 height 55
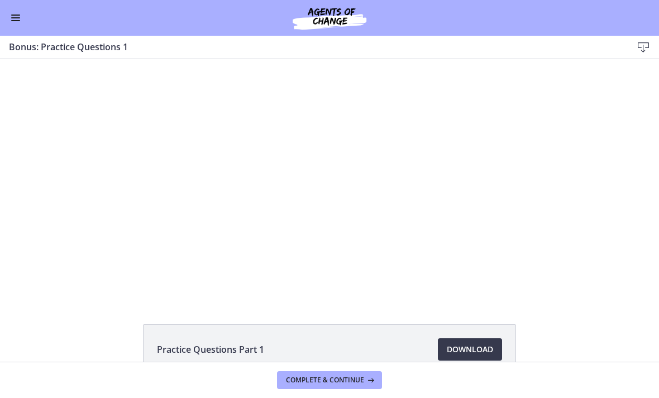
click at [346, 178] on div at bounding box center [330, 179] width 426 height 240
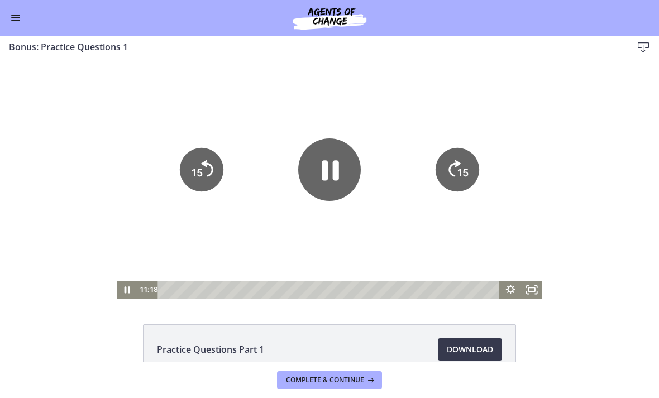
click at [314, 164] on icon "Pause" at bounding box center [329, 169] width 63 height 63
click at [120, 285] on icon "Play Video" at bounding box center [129, 289] width 26 height 21
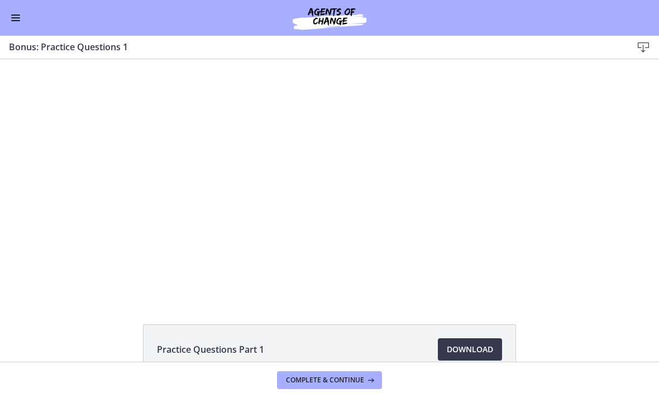
click at [299, 166] on div at bounding box center [330, 179] width 426 height 240
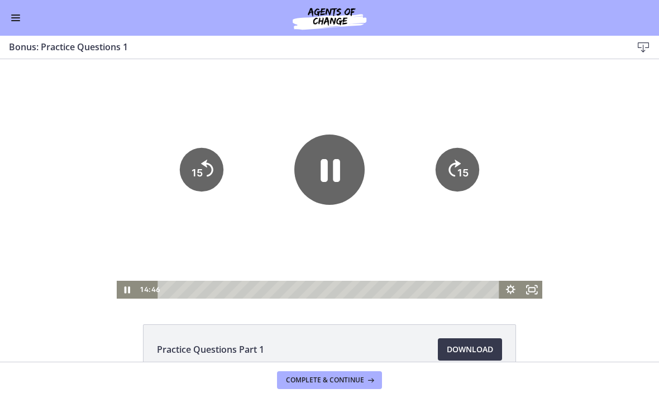
click at [310, 166] on icon "Pause" at bounding box center [329, 170] width 70 height 70
click at [321, 176] on icon "Play Video" at bounding box center [330, 169] width 18 height 25
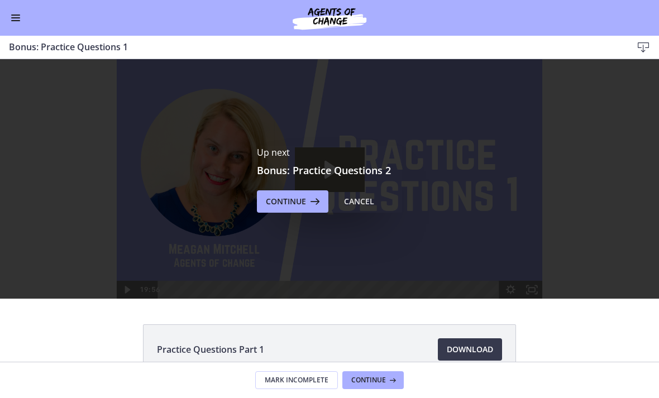
scroll to position [0, 0]
click at [300, 203] on span "Continue" at bounding box center [286, 201] width 40 height 13
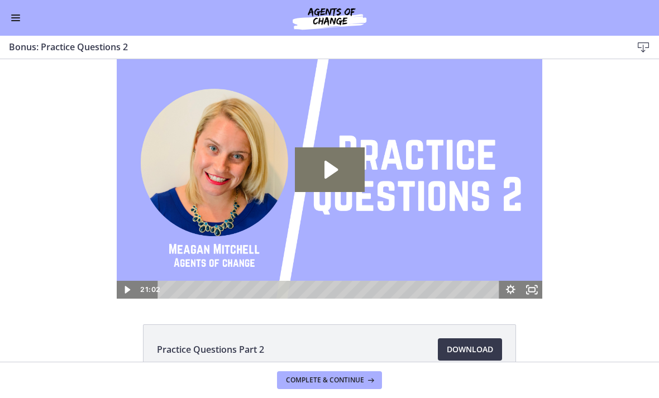
click at [312, 164] on icon "Play Video: cls5dnkiv67s72vpoi20.mp4" at bounding box center [330, 169] width 70 height 45
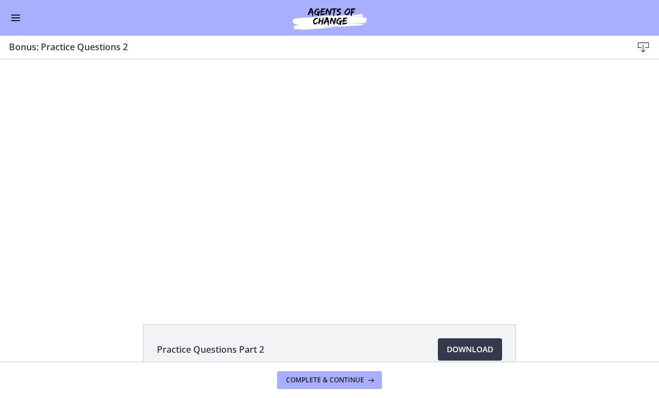
scroll to position [497, 0]
click at [307, 162] on div at bounding box center [330, 179] width 426 height 240
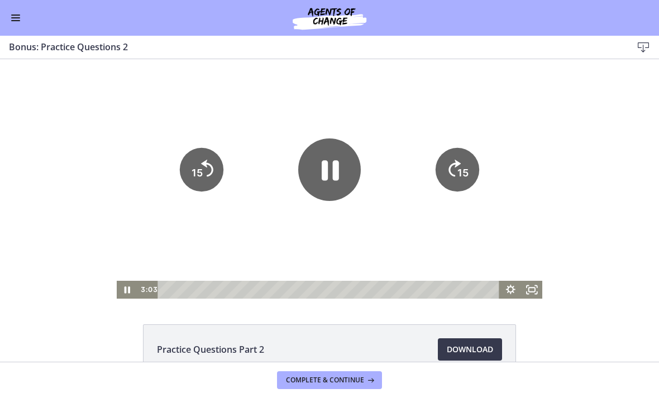
click at [325, 161] on icon "Pause" at bounding box center [330, 171] width 17 height 20
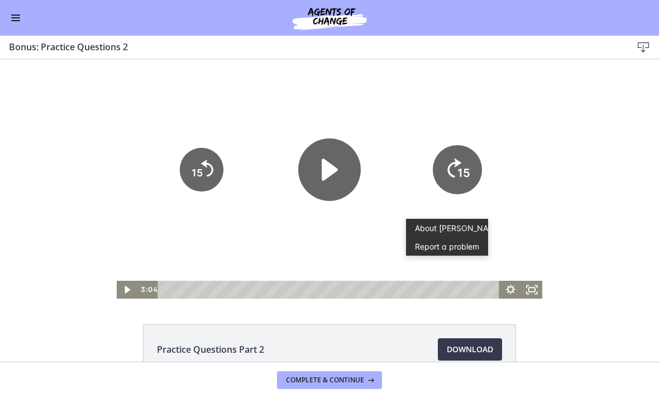
click at [353, 250] on div at bounding box center [330, 179] width 426 height 240
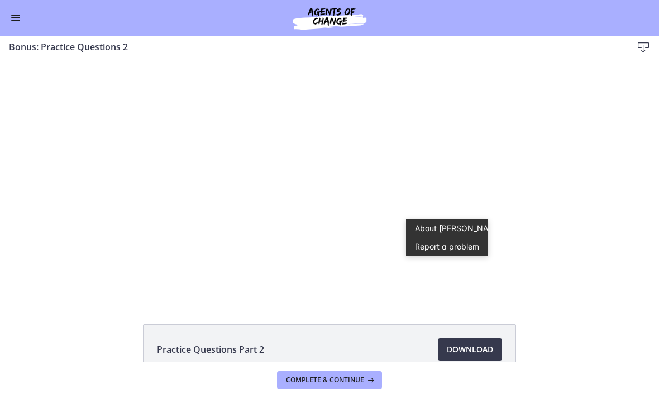
click at [108, 385] on footer "Complete & continue" at bounding box center [329, 380] width 659 height 36
click at [490, 172] on div at bounding box center [330, 179] width 426 height 240
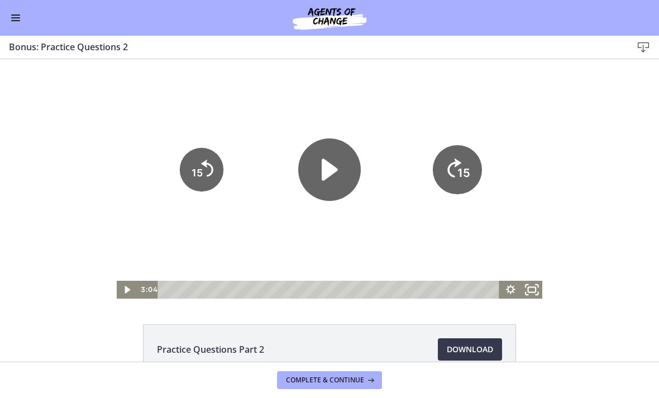
click at [542, 290] on icon "Fullscreen" at bounding box center [532, 289] width 26 height 21
